Goal: Navigation & Orientation: Find specific page/section

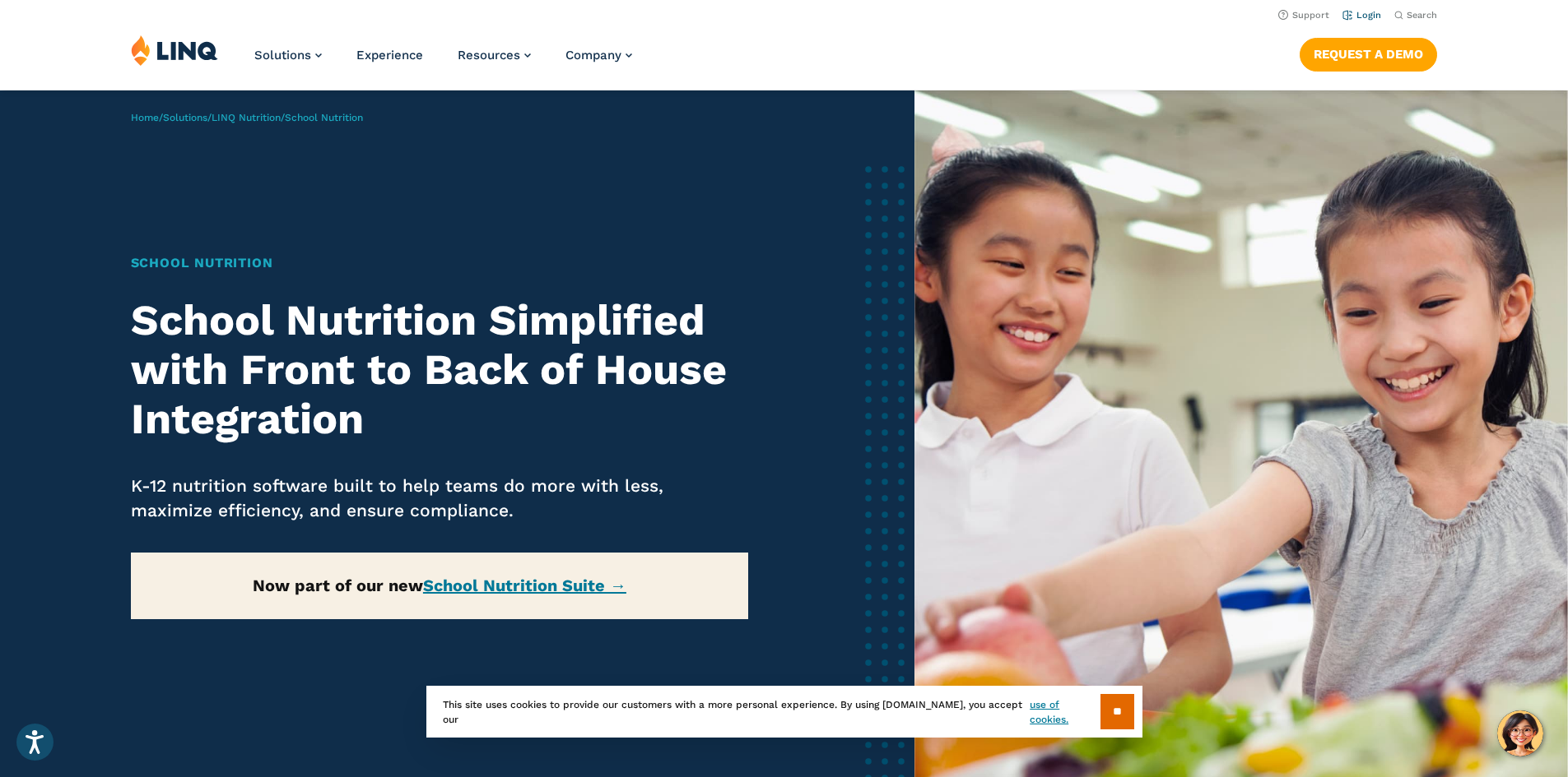
click at [1351, 13] on li "Login" at bounding box center [1361, 14] width 39 height 18
click at [1354, 13] on link "Login" at bounding box center [1361, 15] width 39 height 11
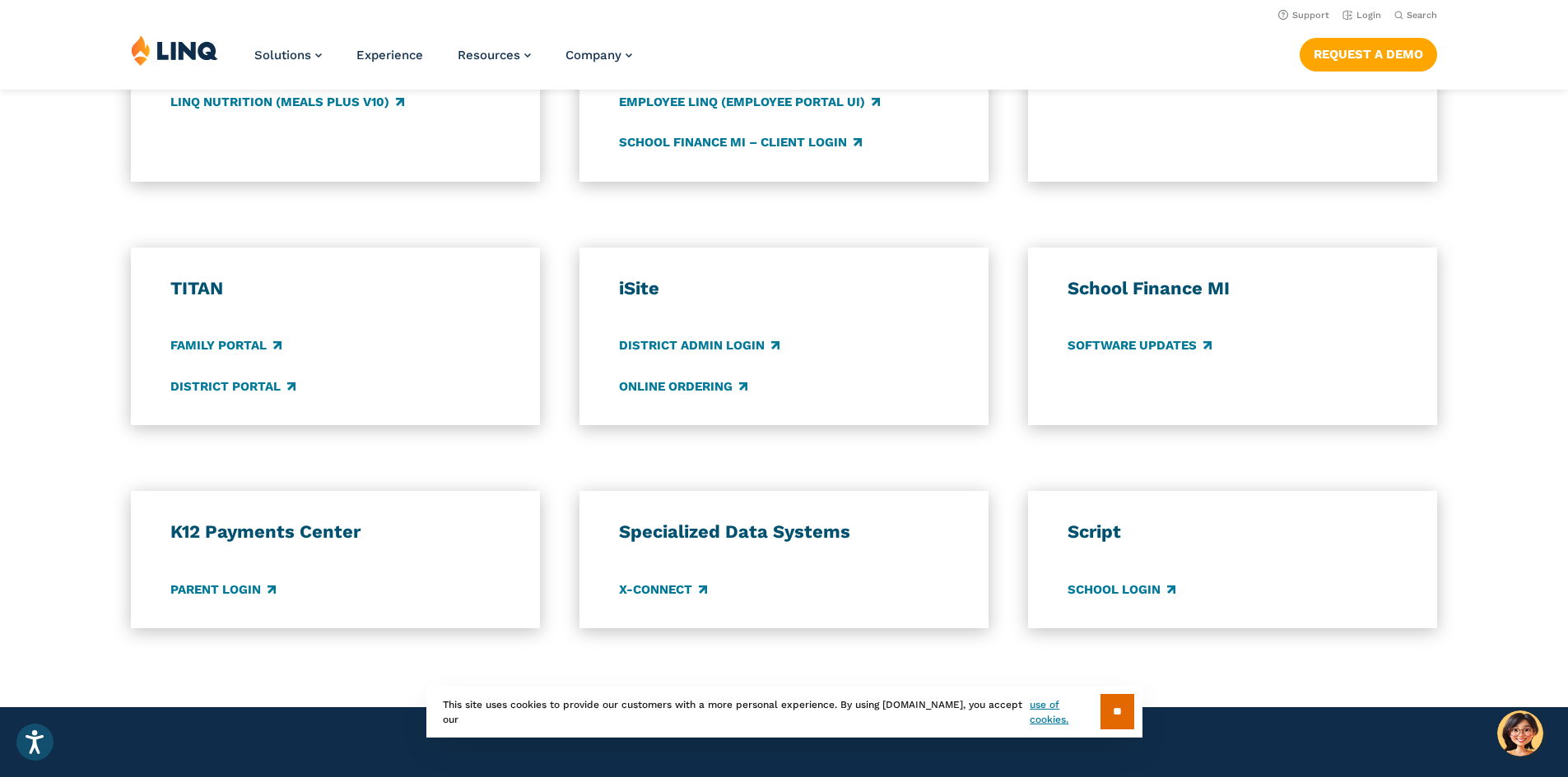
scroll to position [659, 0]
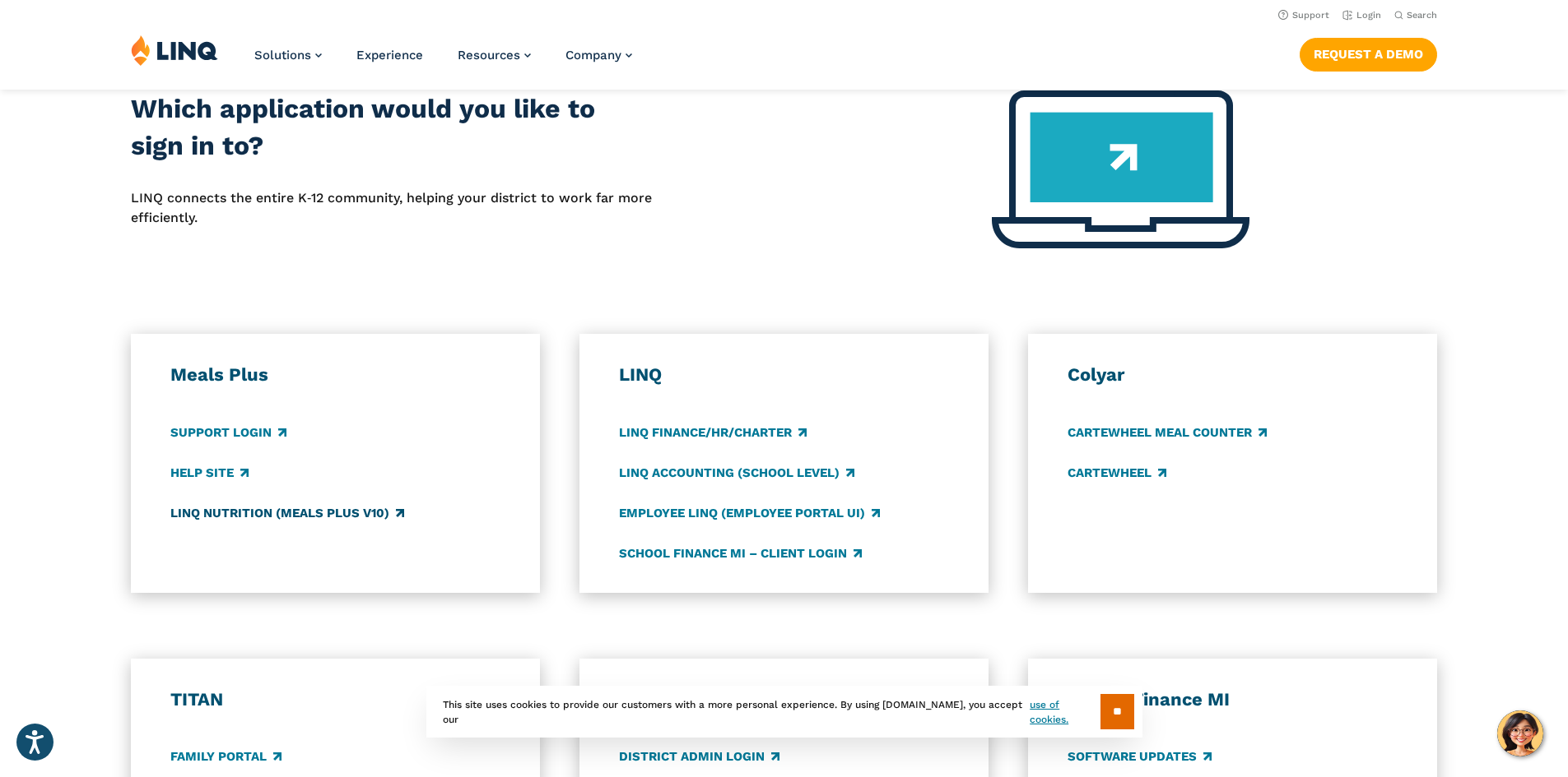
click at [314, 508] on link "LINQ Nutrition (Meals Plus v10)" at bounding box center [287, 513] width 233 height 18
